Goal: Navigation & Orientation: Understand site structure

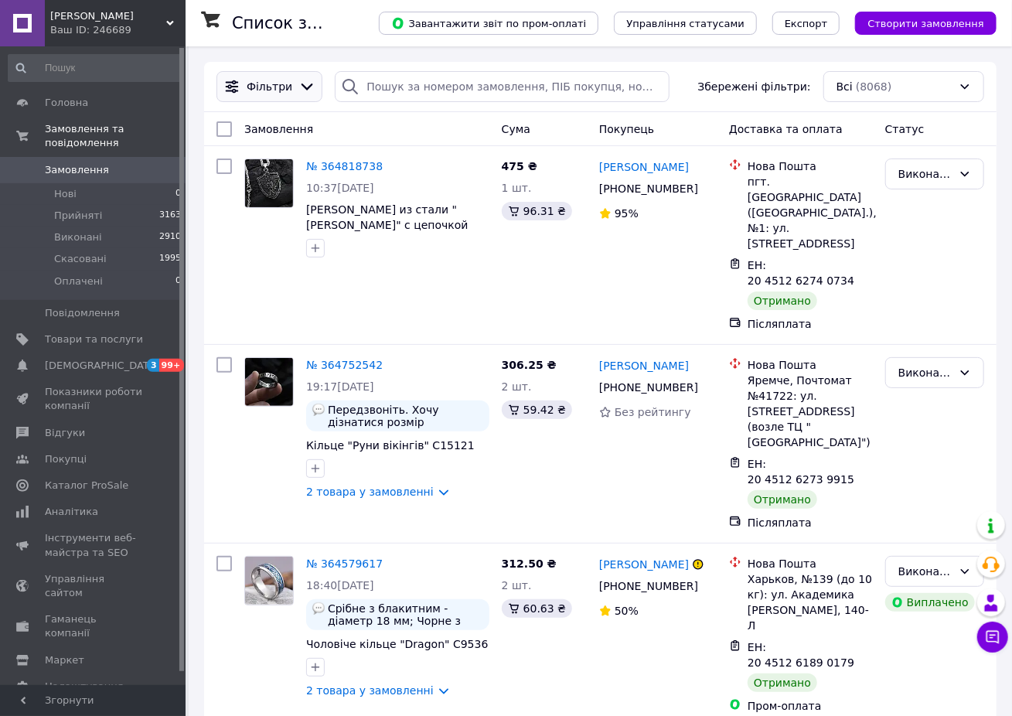
click at [301, 87] on icon at bounding box center [307, 86] width 12 height 7
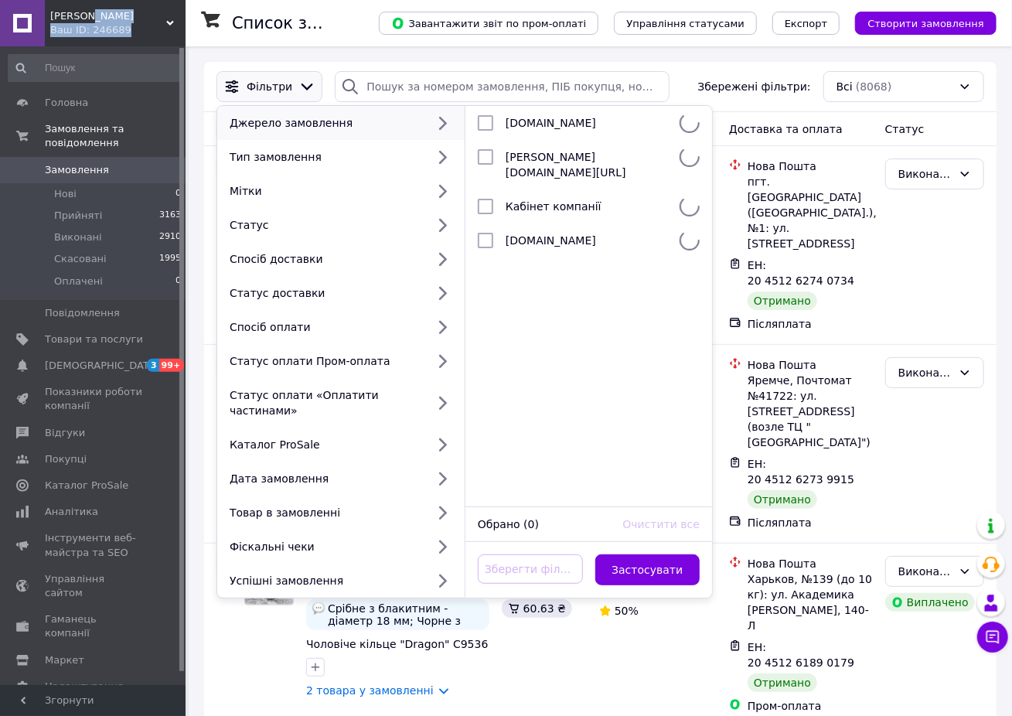
click at [134, 22] on div "SILVERS Ваш ID: 246689" at bounding box center [115, 23] width 141 height 46
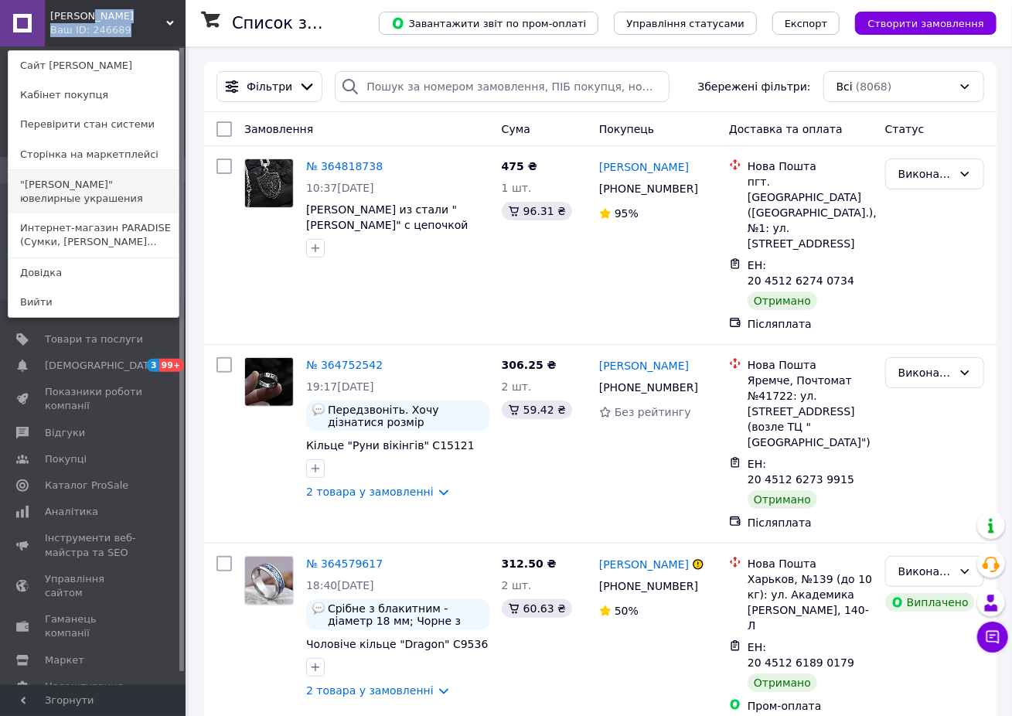
click at [108, 188] on link ""SilverS" ювелирные украшения" at bounding box center [94, 191] width 170 height 43
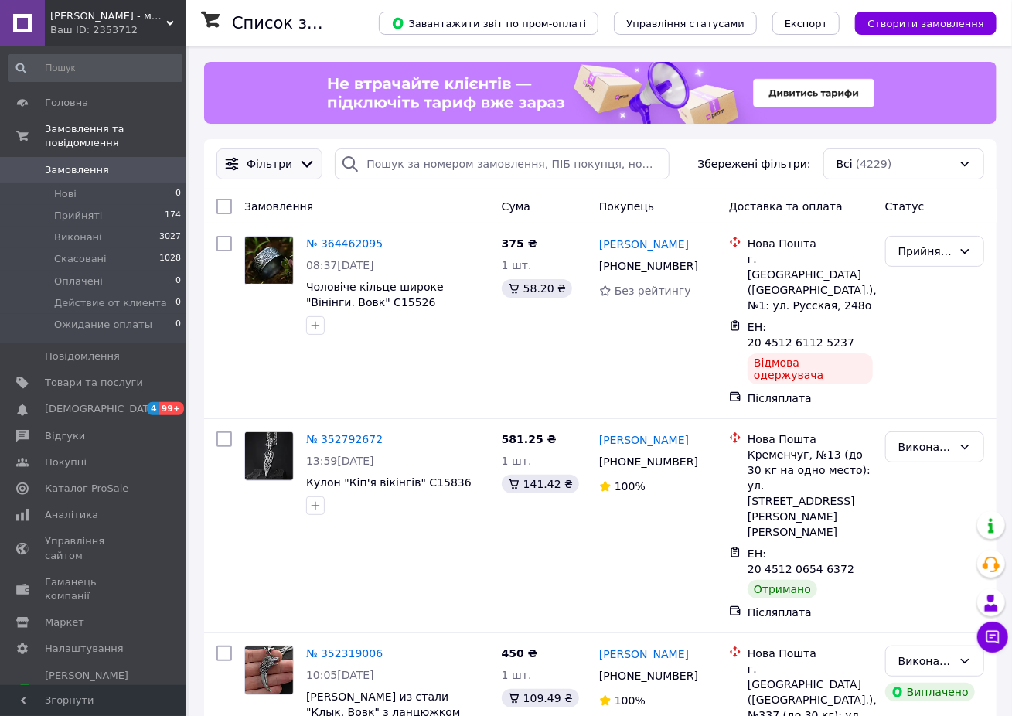
click at [298, 161] on icon at bounding box center [306, 163] width 17 height 17
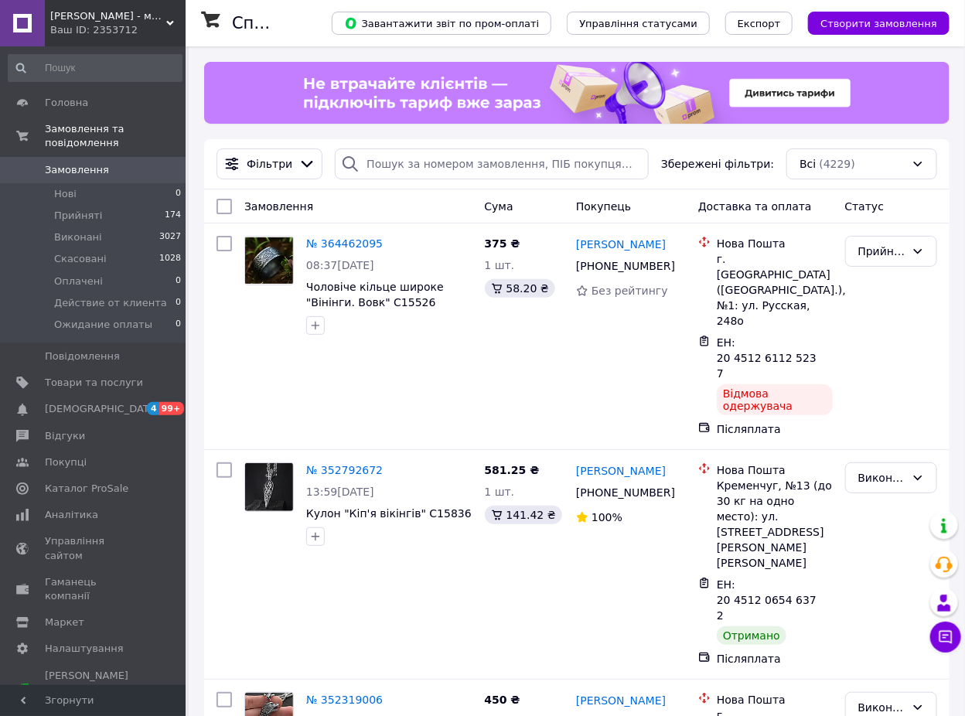
click at [155, 15] on span "SILVERS - магазин біжутерії" at bounding box center [108, 16] width 116 height 14
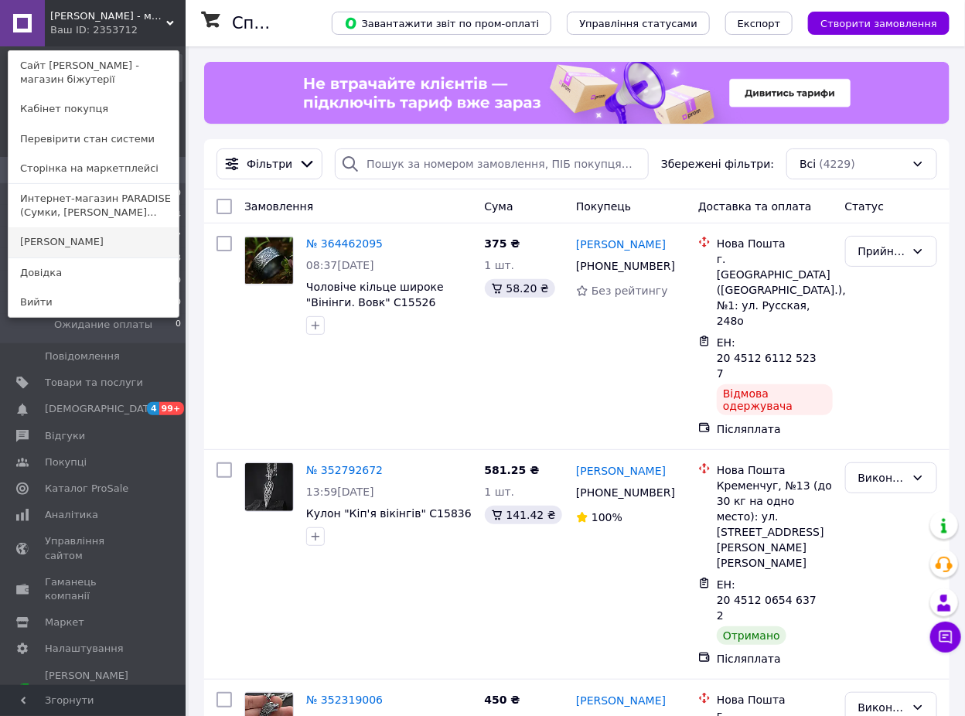
click at [94, 227] on link "[PERSON_NAME]" at bounding box center [94, 241] width 170 height 29
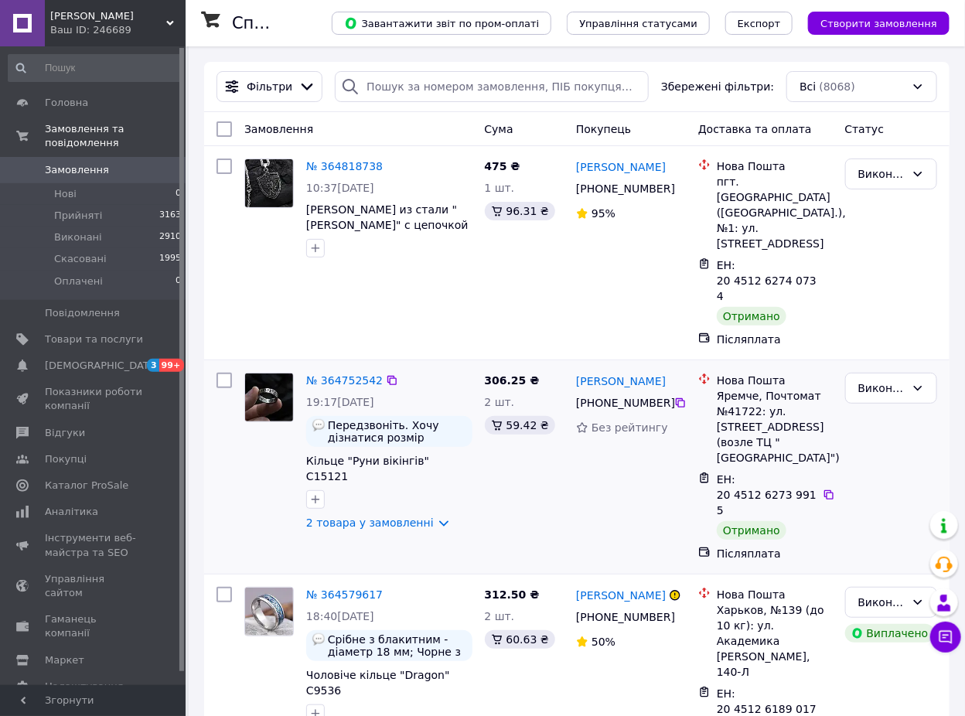
click at [221, 463] on div at bounding box center [224, 466] width 28 height 201
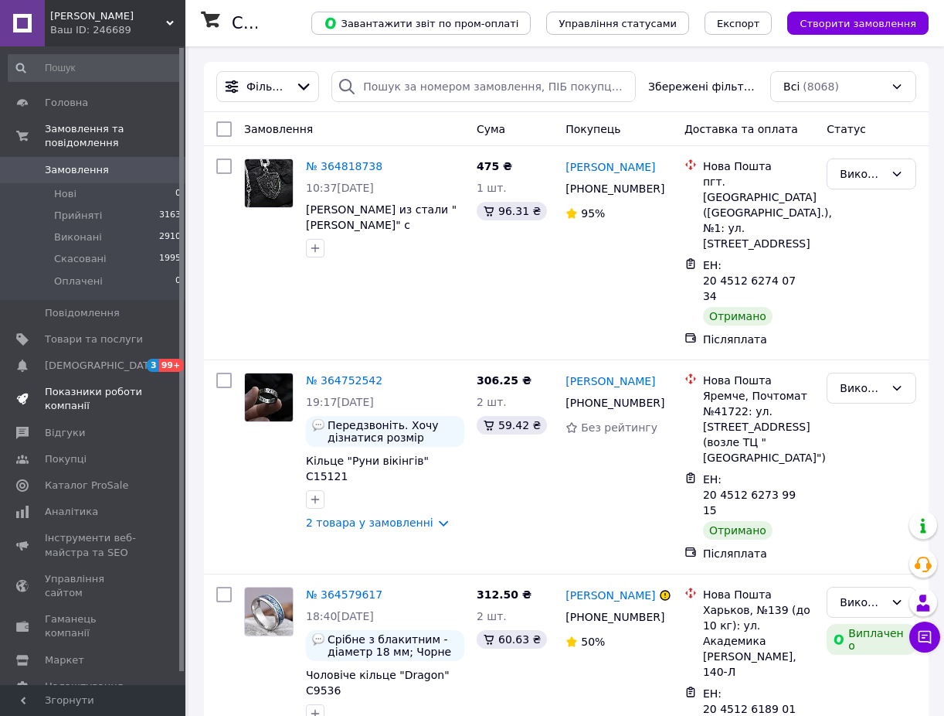
click at [115, 385] on span "Показники роботи компанії" at bounding box center [94, 399] width 98 height 28
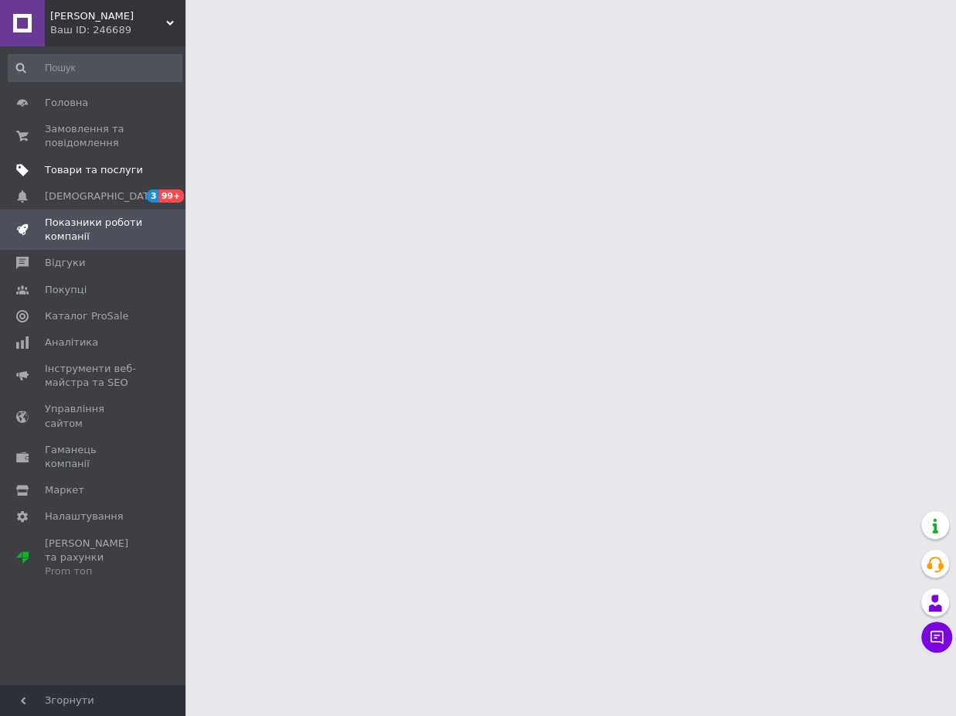
click at [92, 158] on link "Товари та послуги" at bounding box center [95, 170] width 190 height 26
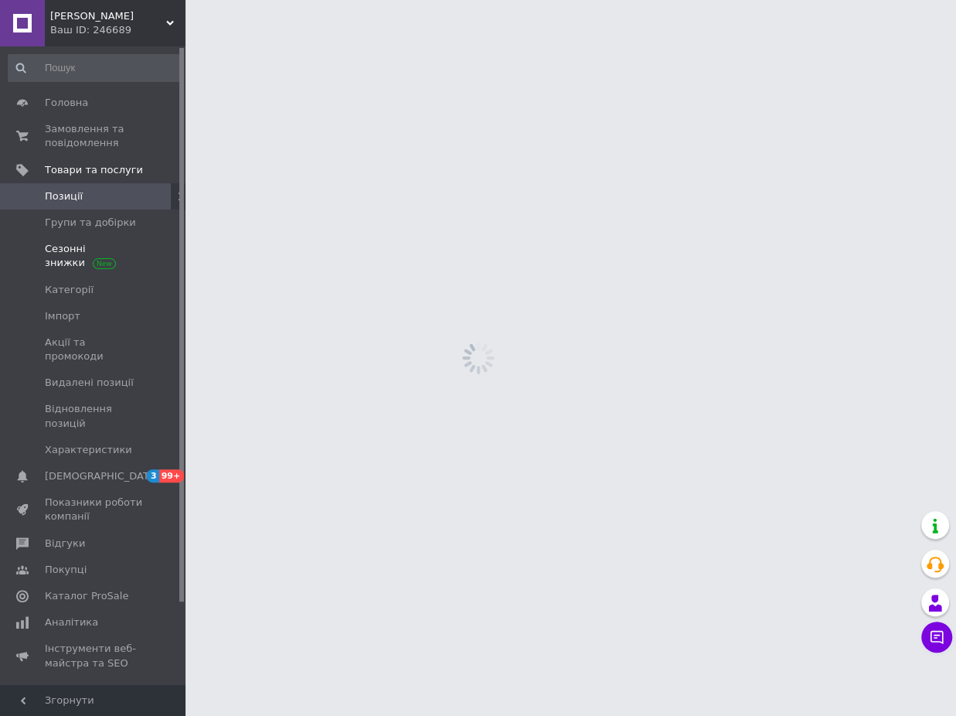
click at [65, 250] on span "Сезонні знижки" at bounding box center [94, 256] width 98 height 28
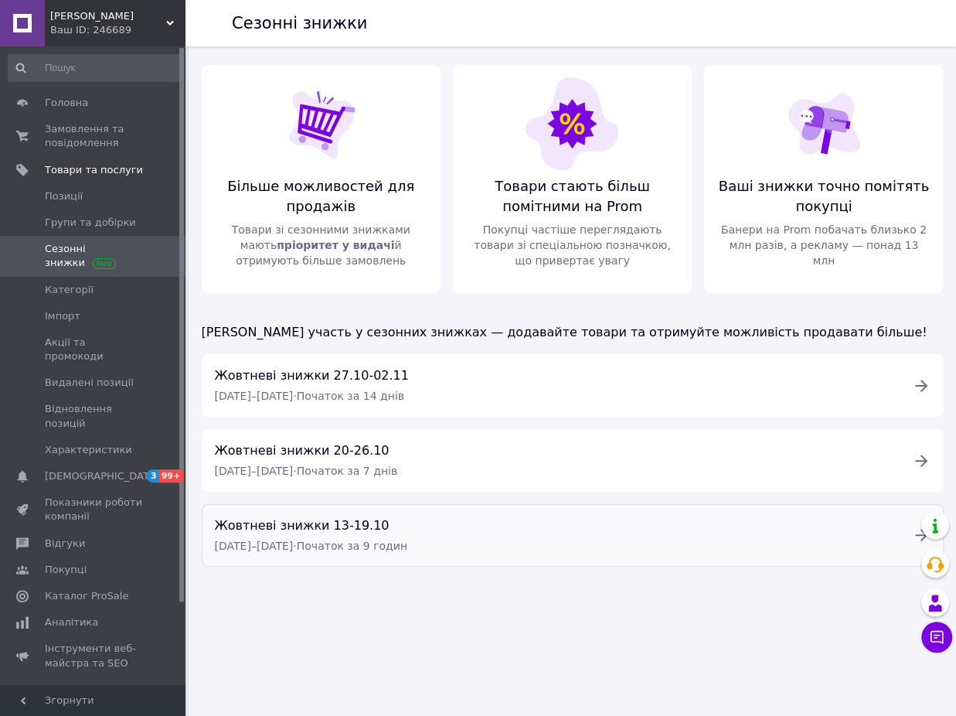
click at [886, 526] on div "Жовтневі знижки 13-19.10 13.10.2025 – 19.10.2025 · Початок за 9 годин" at bounding box center [554, 534] width 697 height 39
